Goal: Task Accomplishment & Management: Manage account settings

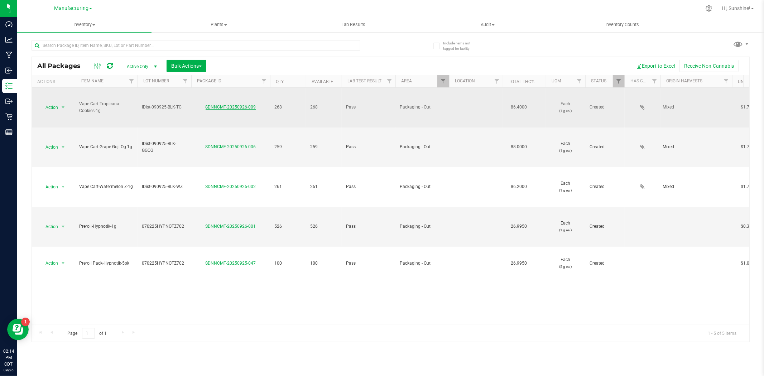
click at [243, 107] on link "SDNNCMF-20250926-009" at bounding box center [231, 107] width 51 height 5
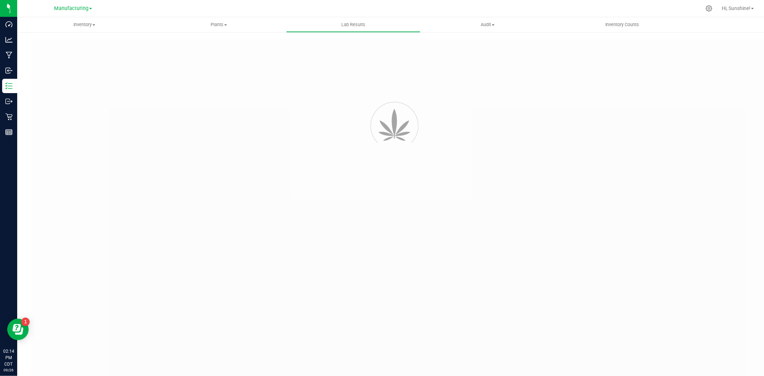
type input "SDNNCMF-20250909-028"
type input "AAHC015"
type input "SDNNCMF-20250909-028"
type input "[DATE] 3:36 PM"
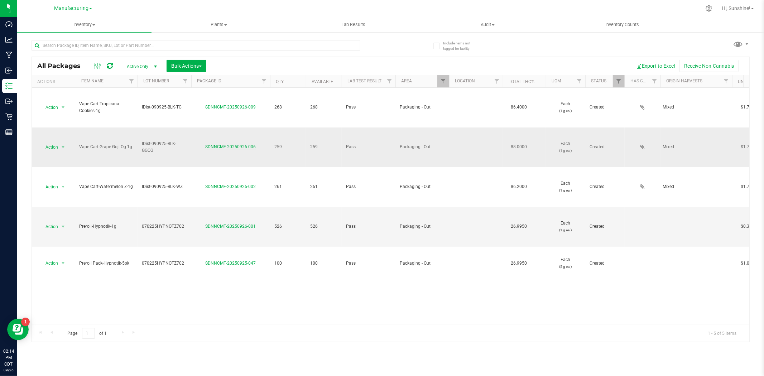
click at [230, 148] on link "SDNNCMF-20250926-006" at bounding box center [231, 146] width 51 height 5
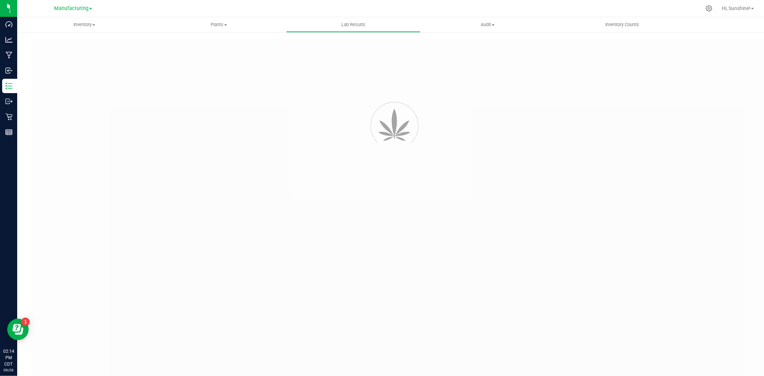
type input "SDNNCMF-20250909-029"
type input "AAHC014"
type input "SDNNCMF-20250909-029"
type input "[DATE] 3:35 PM"
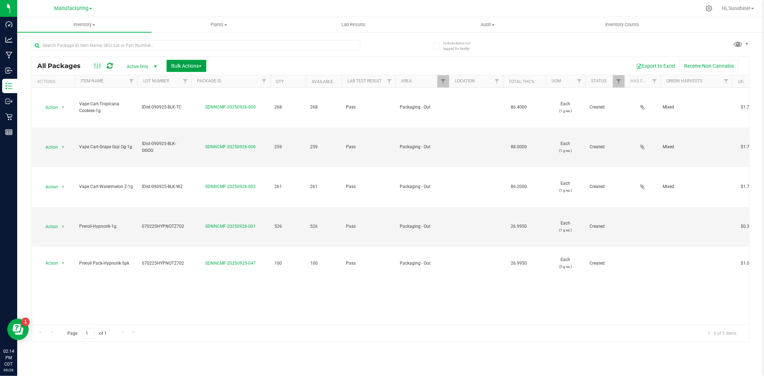
click at [180, 65] on span "Bulk Actions" at bounding box center [186, 66] width 30 height 6
click at [191, 98] on div "Add to outbound order" at bounding box center [200, 95] width 58 height 11
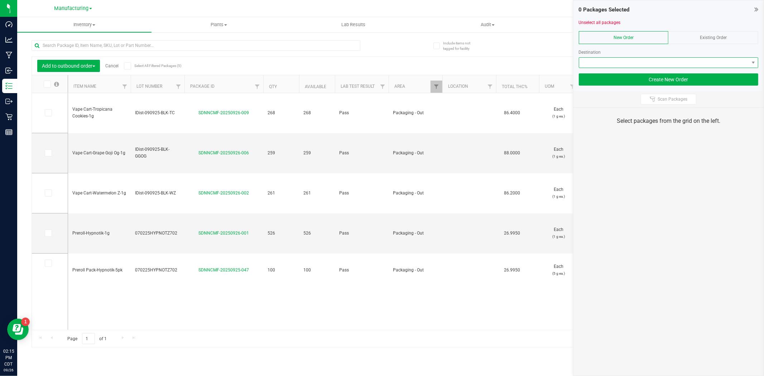
click at [597, 59] on span at bounding box center [664, 63] width 170 height 10
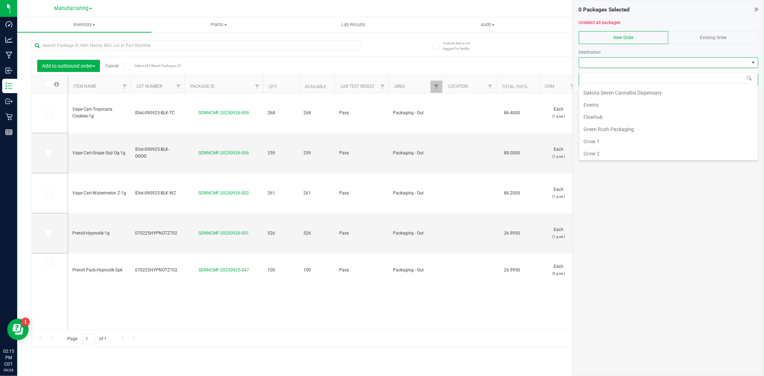
scroll to position [69, 0]
click at [596, 114] on li "Flowhub" at bounding box center [668, 109] width 179 height 12
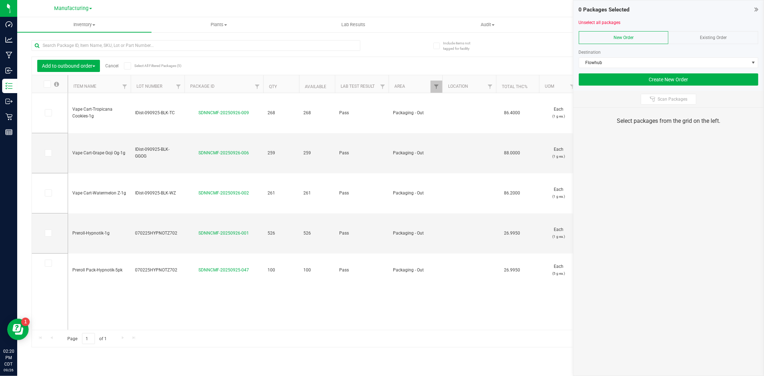
click at [48, 84] on icon at bounding box center [46, 84] width 5 height 0
click at [0, 0] on input "checkbox" at bounding box center [0, 0] width 0 height 0
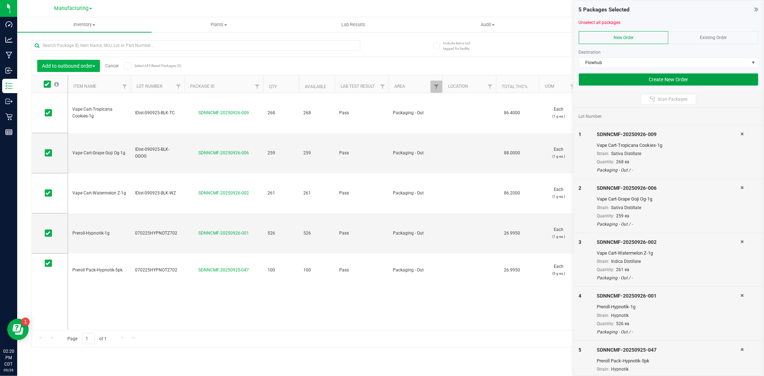
click at [619, 81] on button "Create New Order" at bounding box center [669, 79] width 180 height 12
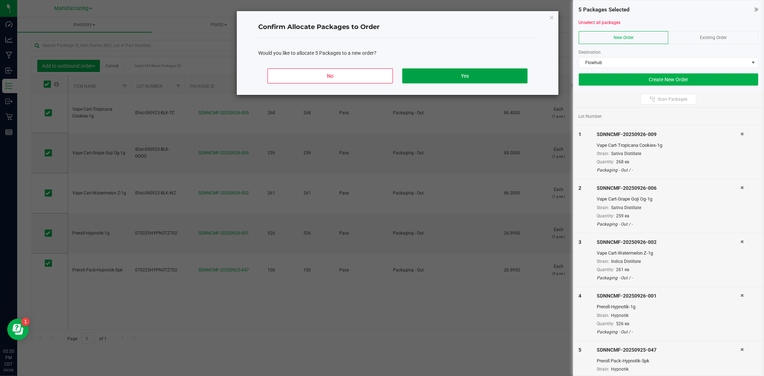
click at [449, 73] on button "Yes" at bounding box center [464, 75] width 125 height 15
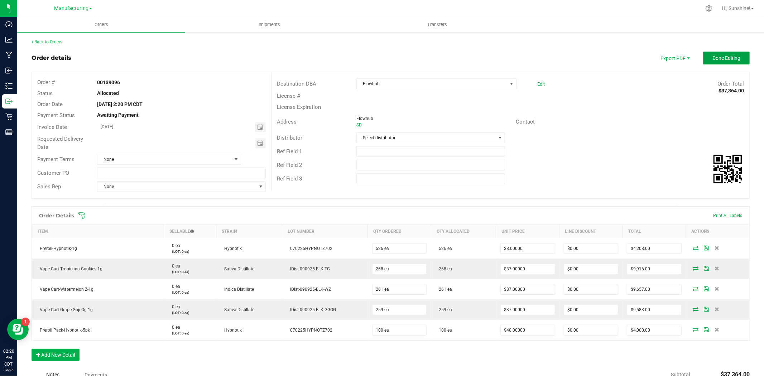
click at [709, 61] on button "Done Editing" at bounding box center [726, 58] width 47 height 13
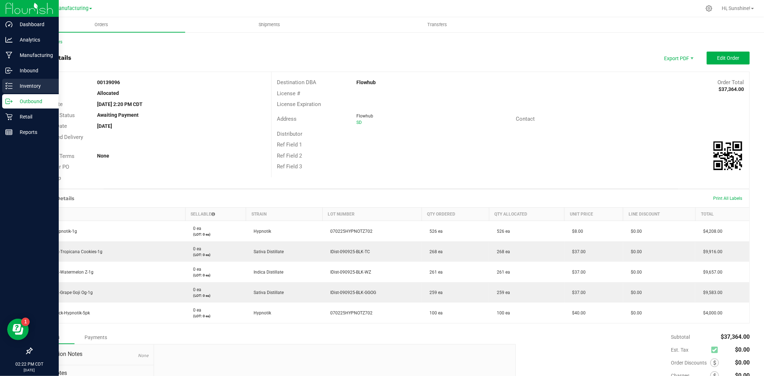
click at [39, 87] on p "Inventory" at bounding box center [34, 86] width 43 height 9
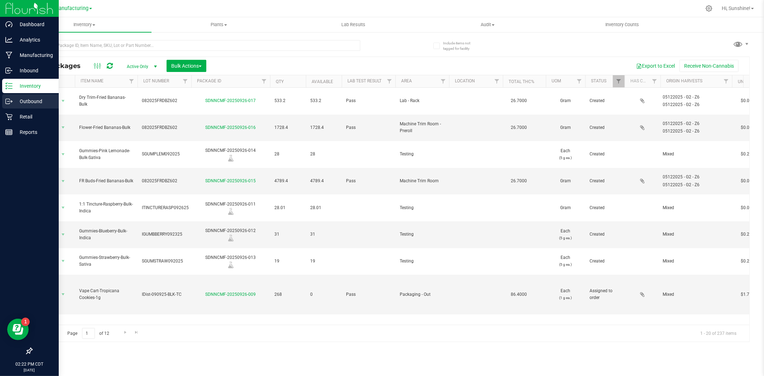
click at [24, 103] on p "Outbound" at bounding box center [34, 101] width 43 height 9
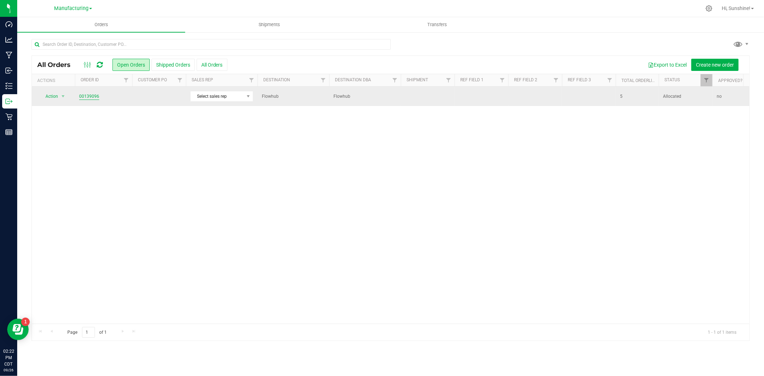
click at [93, 95] on link "00139096" at bounding box center [89, 96] width 20 height 7
click at [55, 97] on span "Action" at bounding box center [48, 96] width 19 height 10
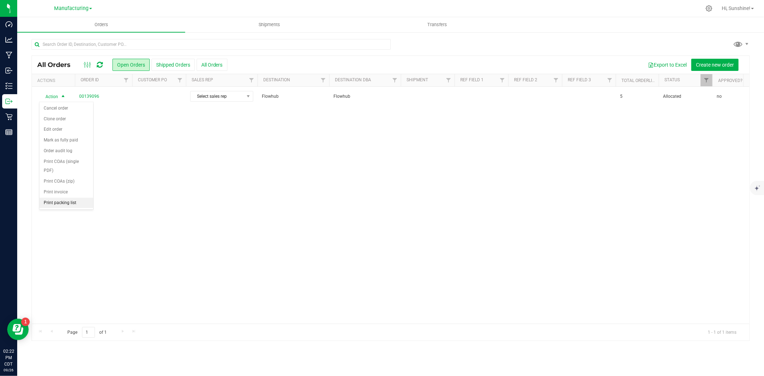
click at [56, 202] on li "Print packing list" at bounding box center [66, 203] width 54 height 11
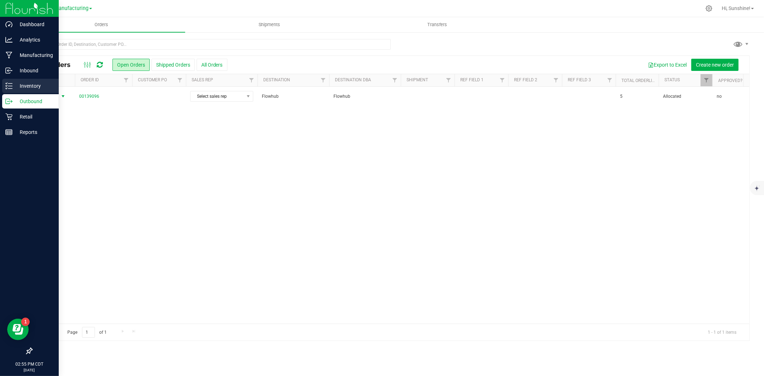
click at [9, 85] on icon at bounding box center [8, 85] width 7 height 7
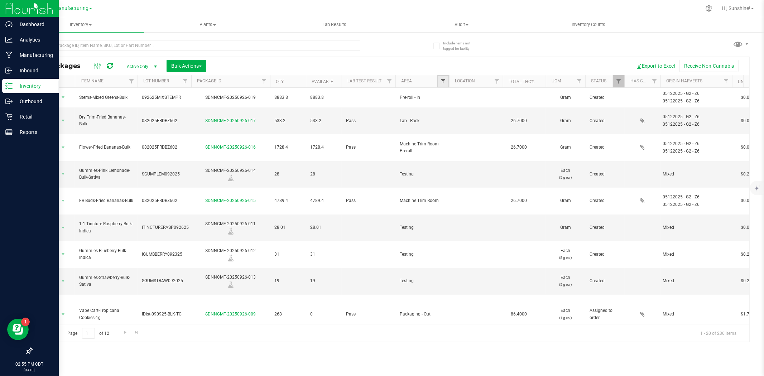
click at [442, 81] on span "Filter" at bounding box center [443, 81] width 6 height 6
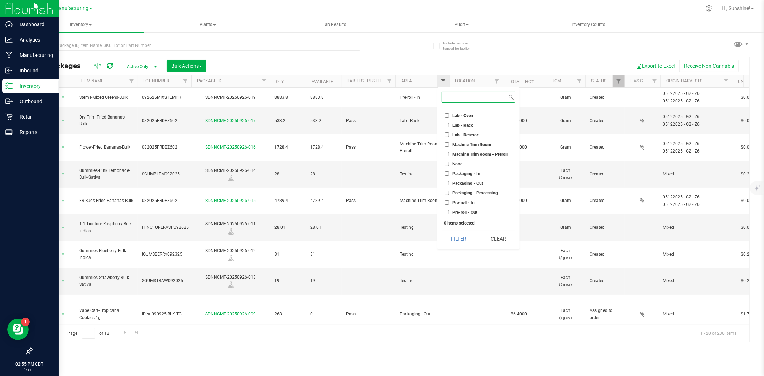
scroll to position [144, 0]
click at [447, 181] on input "Packaging - Out" at bounding box center [447, 181] width 5 height 5
checkbox input "true"
click at [463, 235] on button "Filter" at bounding box center [459, 239] width 34 height 16
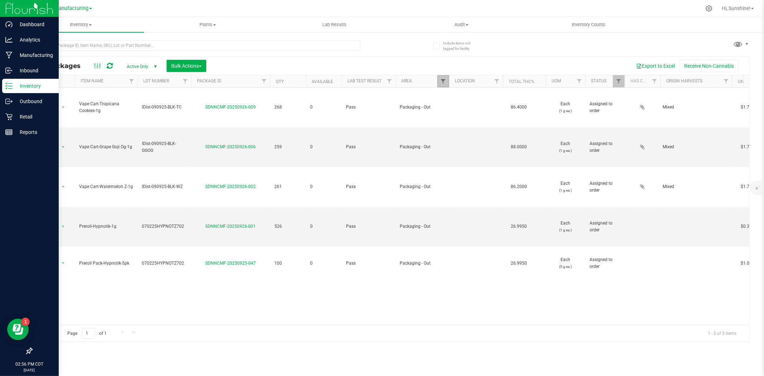
click at [443, 81] on span "Filter" at bounding box center [443, 81] width 6 height 6
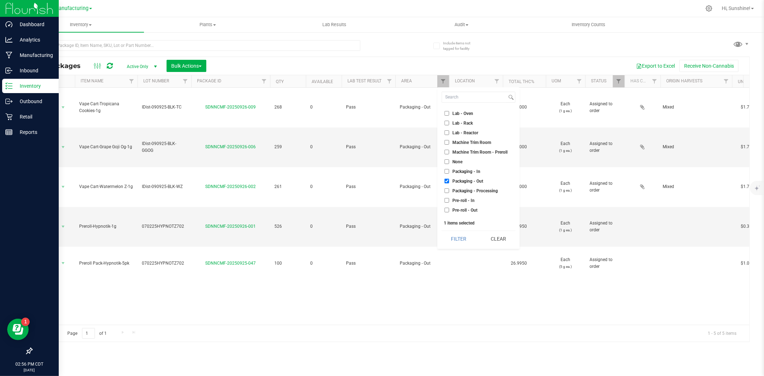
click at [447, 191] on input "Packaging - Processing" at bounding box center [447, 190] width 5 height 5
click at [459, 246] on button "Filter" at bounding box center [459, 239] width 34 height 16
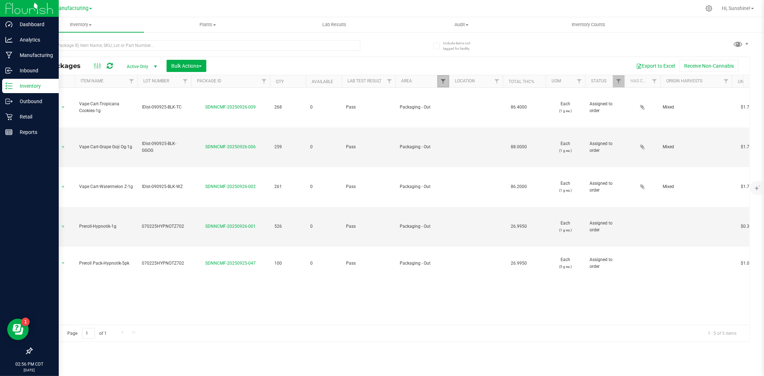
click at [442, 81] on span "Filter" at bounding box center [443, 81] width 6 height 6
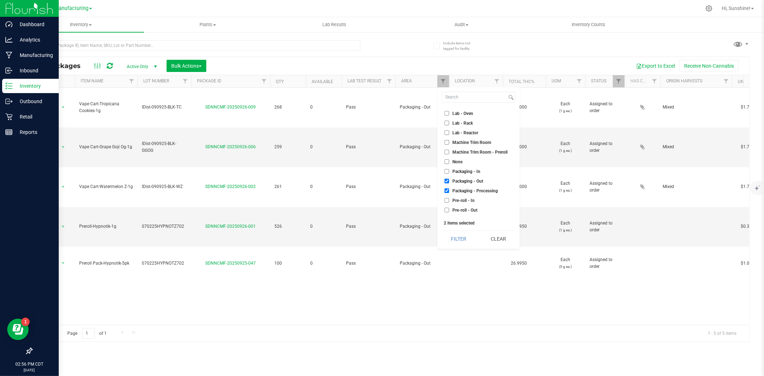
click at [448, 192] on input "Packaging - Processing" at bounding box center [447, 190] width 5 height 5
checkbox input "false"
click at [454, 249] on div "Select All Cure Room Grow 1 - EXT Room Kitchen - Cage Kitchen - In Kitchen - Ou…" at bounding box center [479, 168] width 82 height 162
click at [466, 240] on button "Filter" at bounding box center [459, 239] width 34 height 16
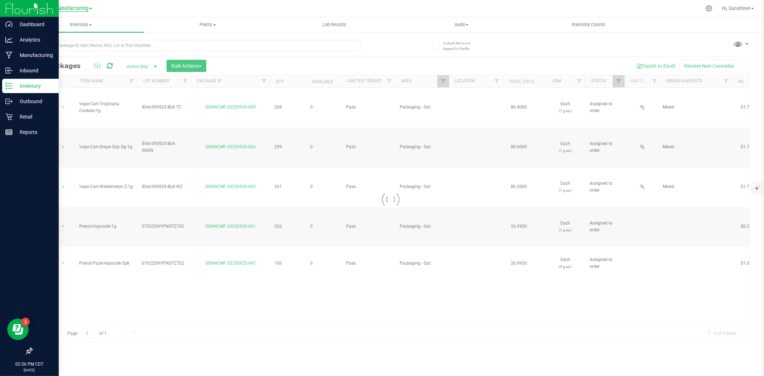
click at [77, 5] on span "Manufacturing" at bounding box center [71, 8] width 34 height 6
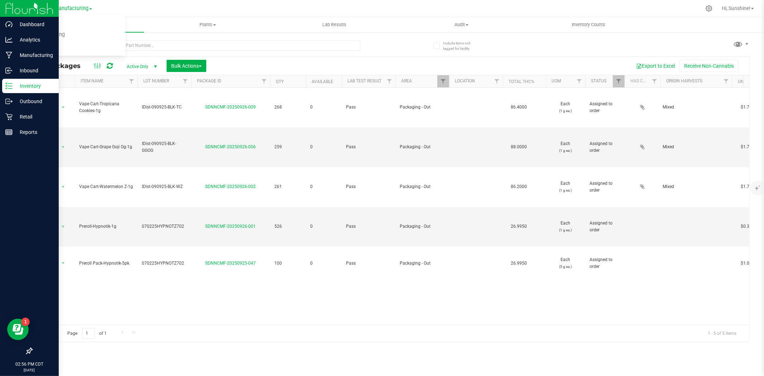
click at [205, 8] on div at bounding box center [414, 8] width 573 height 14
click at [8, 99] on icon at bounding box center [8, 101] width 7 height 7
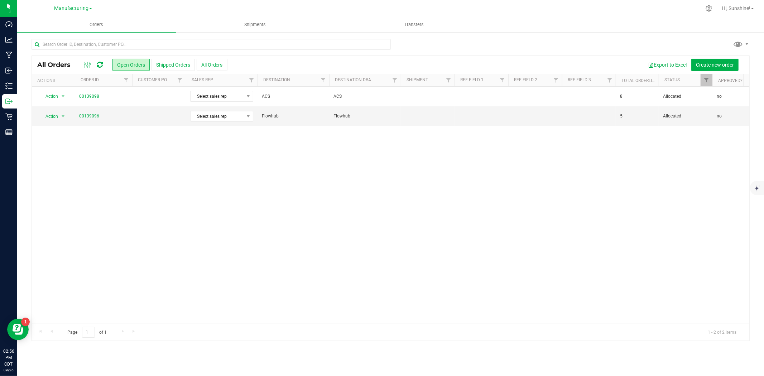
click at [482, 229] on div "Action Action Cancel order Clone order Edit order Mark as fully paid Order audi…" at bounding box center [391, 205] width 718 height 237
click at [94, 116] on link "00139096" at bounding box center [89, 116] width 20 height 7
